Goal: Information Seeking & Learning: Learn about a topic

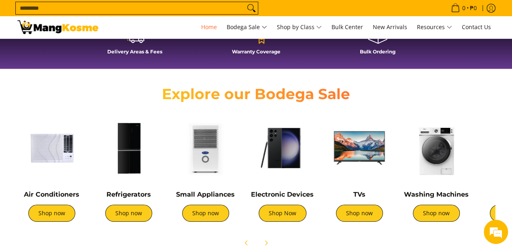
scroll to position [0, 643]
click at [205, 216] on link "Shop now" at bounding box center [205, 213] width 47 height 17
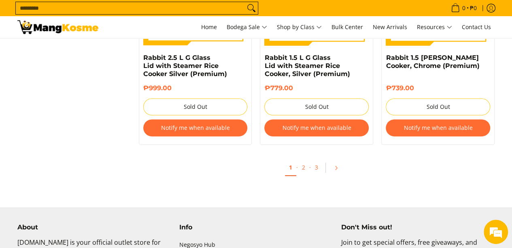
scroll to position [1699, 0]
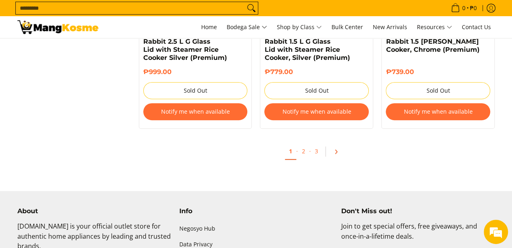
click at [337, 149] on icon "Pagination" at bounding box center [336, 152] width 6 height 6
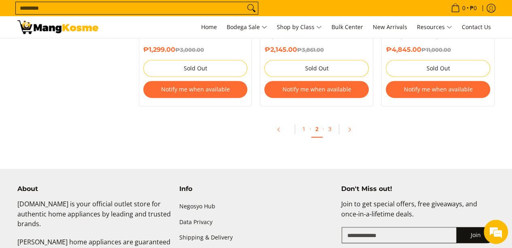
scroll to position [1780, 0]
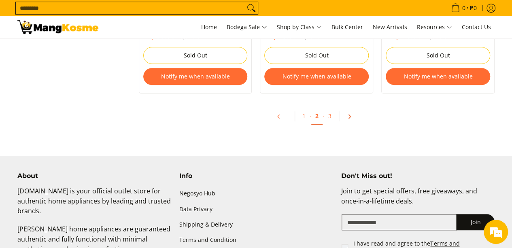
click at [347, 114] on icon "Pagination" at bounding box center [349, 117] width 6 height 6
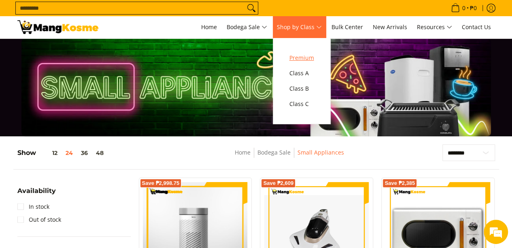
click at [302, 57] on span "Premium" at bounding box center [301, 58] width 25 height 10
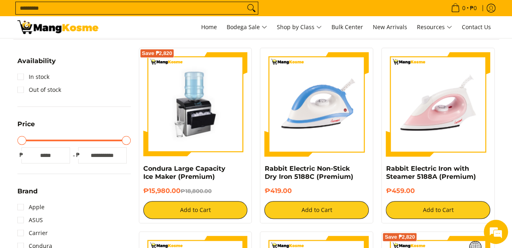
scroll to position [121, 0]
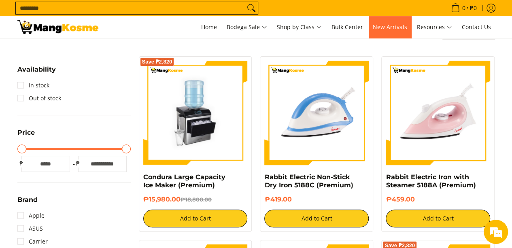
click at [399, 25] on span "New Arrivals" at bounding box center [390, 27] width 34 height 8
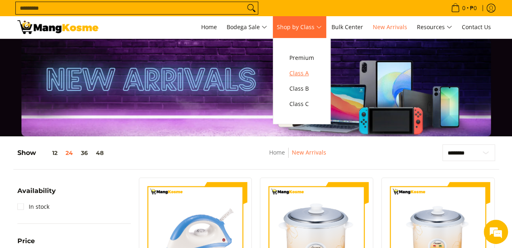
click at [305, 69] on span "Class A" at bounding box center [301, 73] width 25 height 10
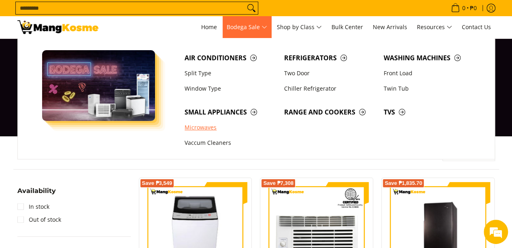
click at [194, 129] on link "Microwaves" at bounding box center [229, 127] width 99 height 15
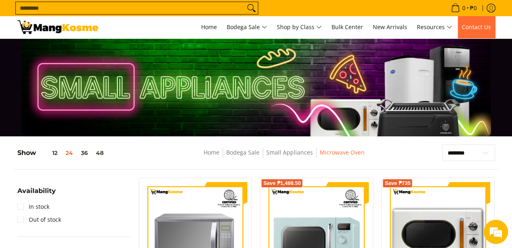
drag, startPoint x: 514, startPoint y: 33, endPoint x: 493, endPoint y: 25, distance: 22.5
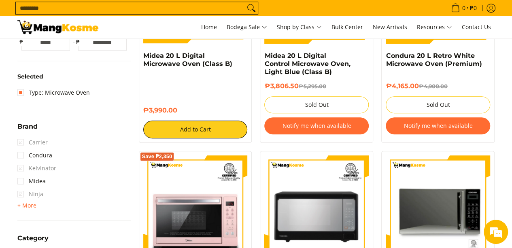
scroll to position [283, 0]
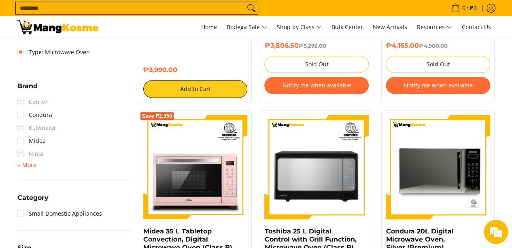
click at [28, 163] on span "+ More" at bounding box center [26, 165] width 19 height 6
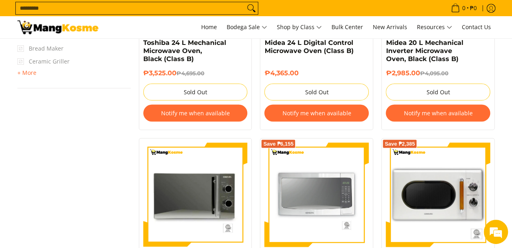
scroll to position [768, 0]
